Goal: Book appointment/travel/reservation

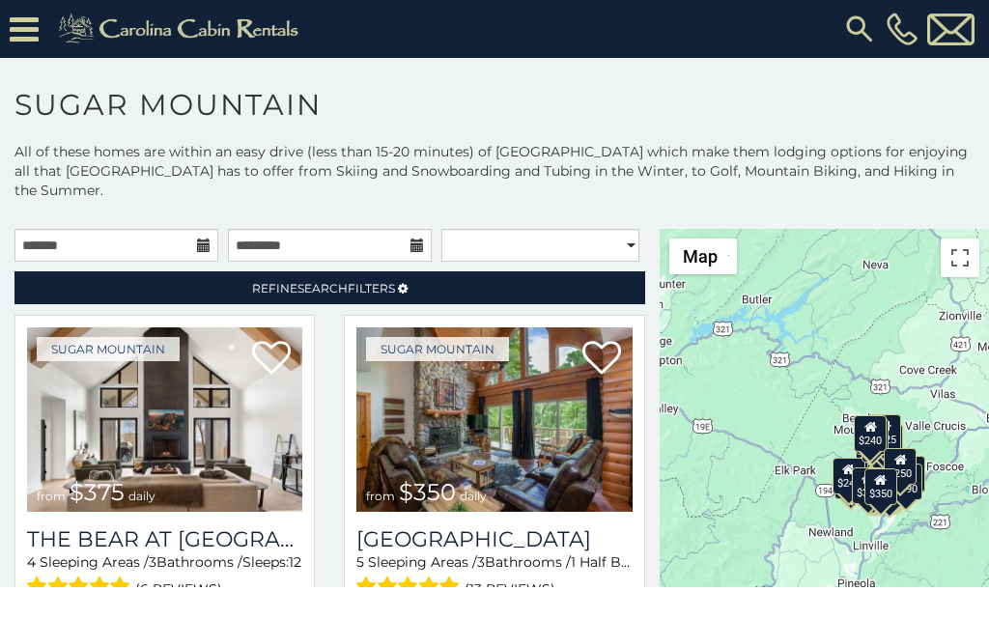
click at [385, 587] on html "**********" at bounding box center [494, 293] width 989 height 587
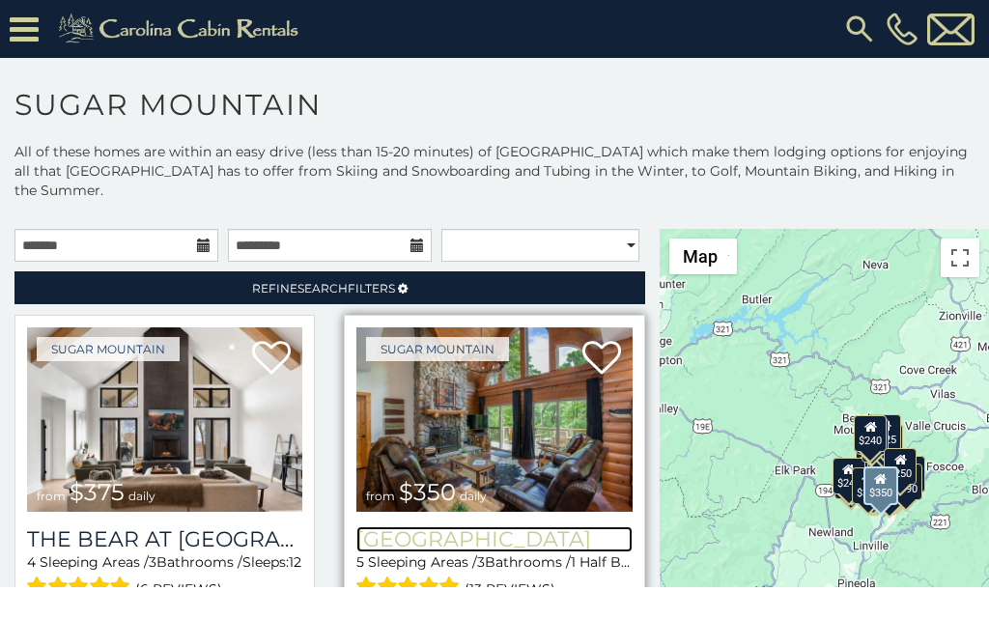
click at [356, 526] on h3 "[GEOGRAPHIC_DATA]" at bounding box center [493, 539] width 275 height 26
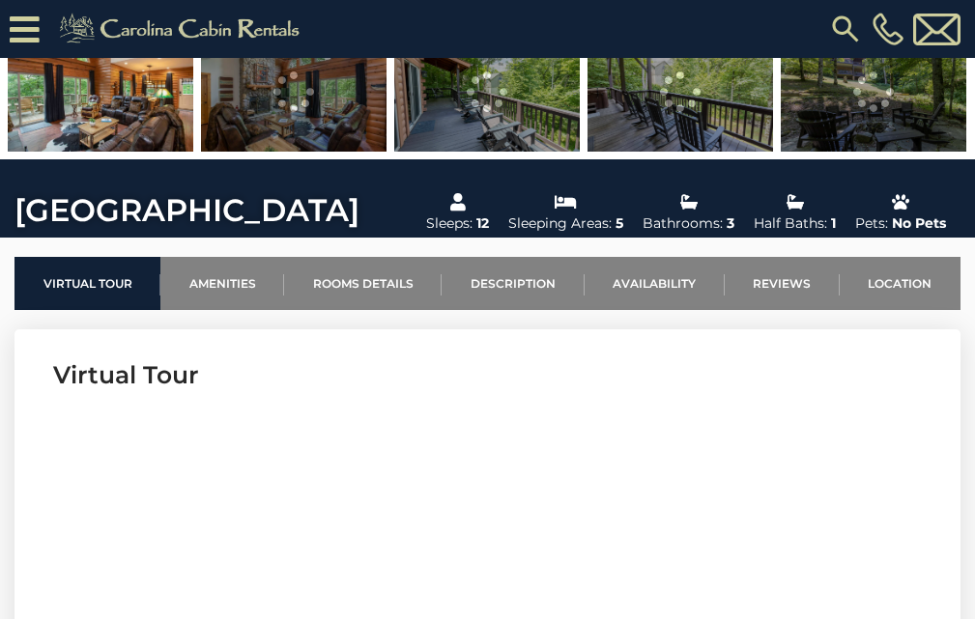
scroll to position [524, 0]
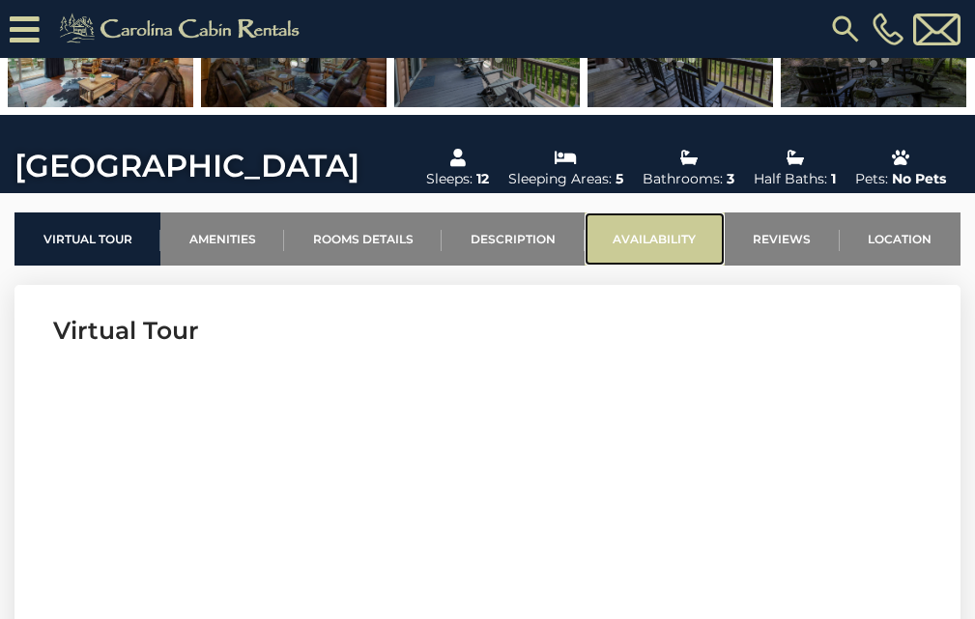
click at [611, 216] on link "Availability" at bounding box center [654, 239] width 140 height 53
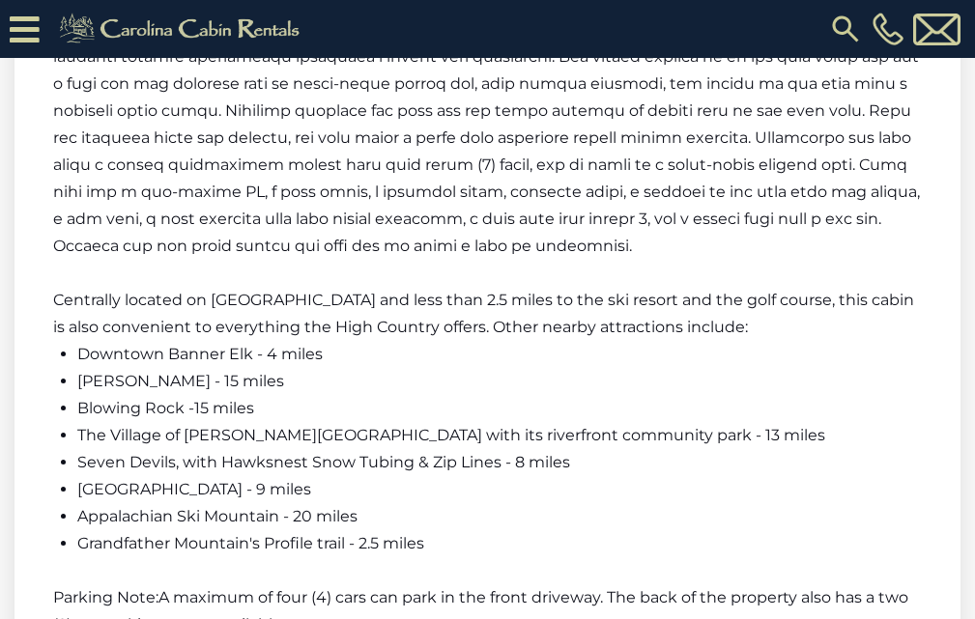
scroll to position [2936, 0]
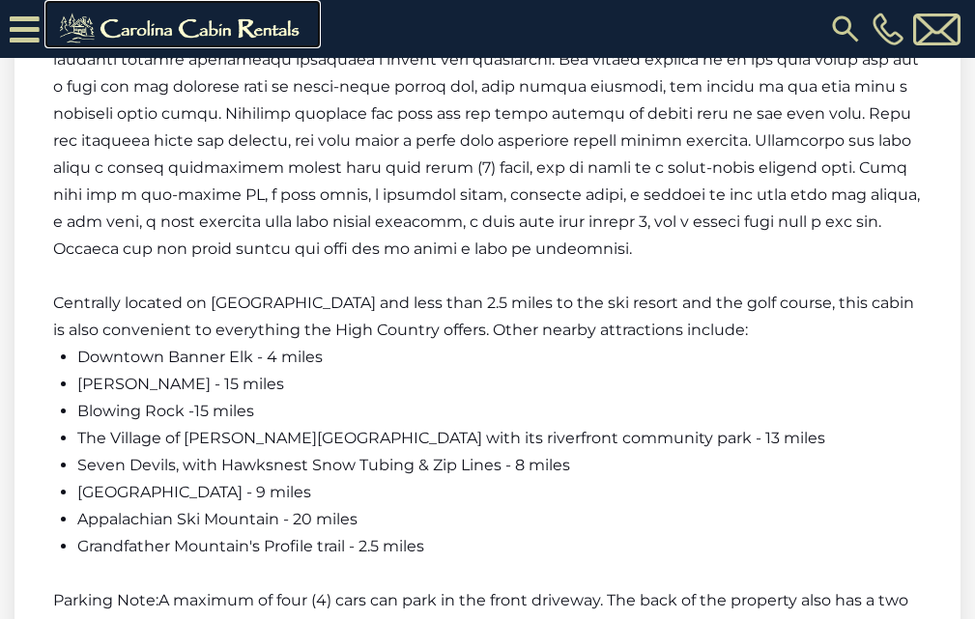
click at [53, 37] on img at bounding box center [182, 29] width 267 height 39
